Goal: Task Accomplishment & Management: Manage account settings

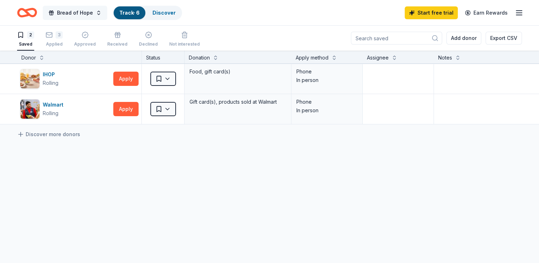
click at [74, 11] on span "Bread of Hope" at bounding box center [75, 13] width 36 height 9
click at [127, 13] on link "Track · 6" at bounding box center [129, 13] width 20 height 6
